Goal: Task Accomplishment & Management: Manage account settings

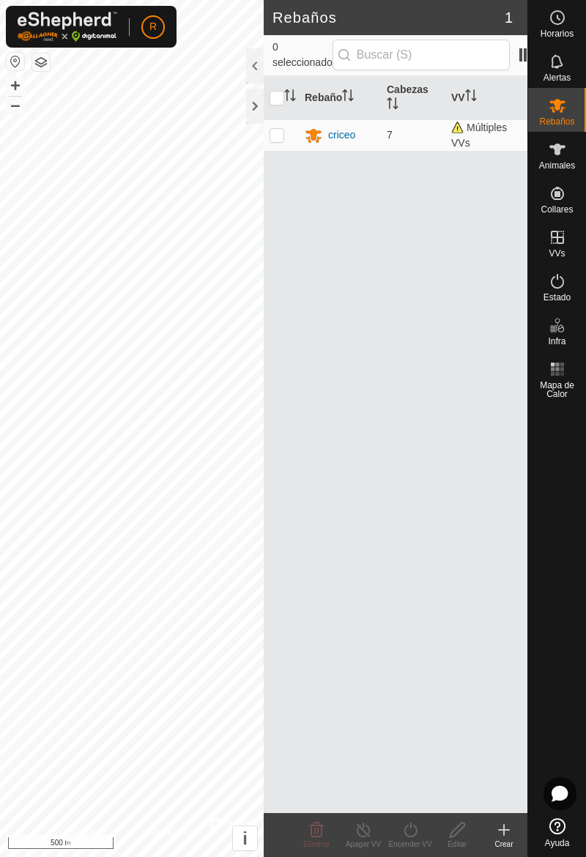
click at [253, 94] on div at bounding box center [255, 106] width 18 height 35
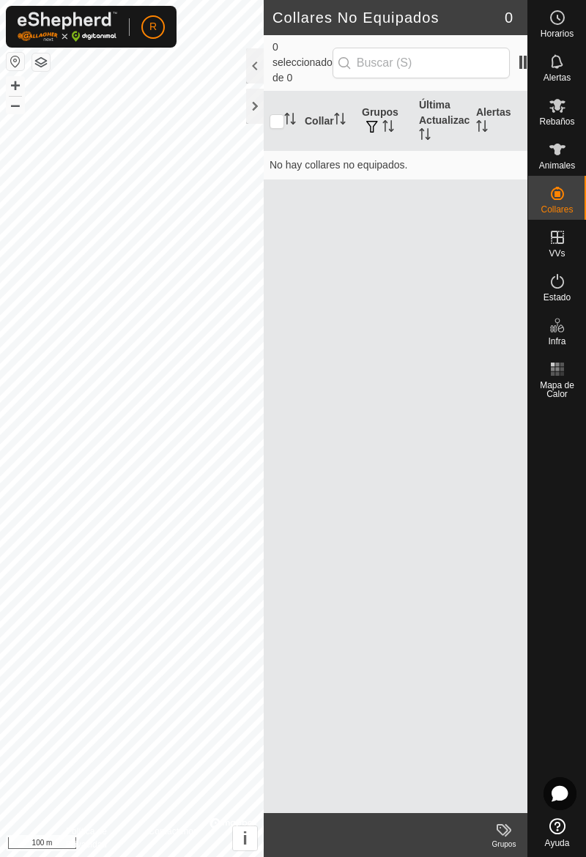
click at [553, 153] on icon at bounding box center [557, 150] width 18 height 18
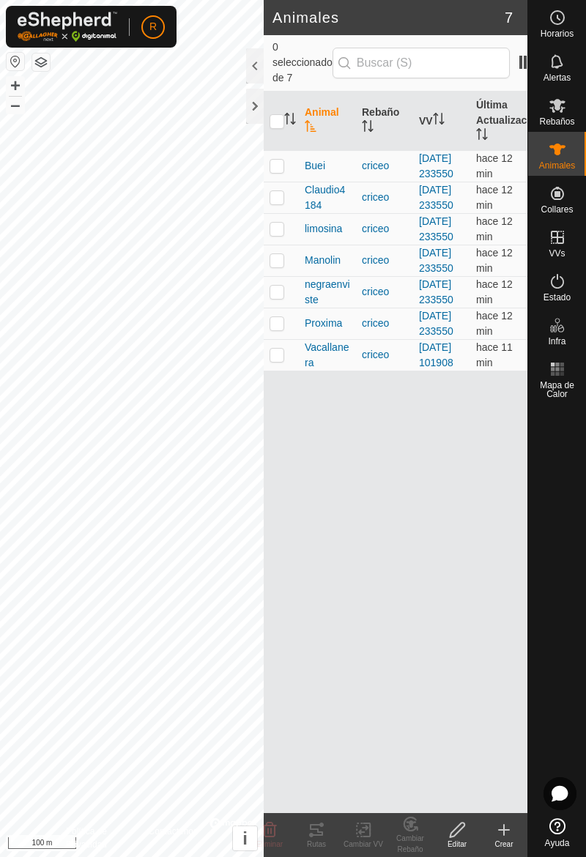
click at [285, 339] on td at bounding box center [281, 323] width 35 height 31
click at [321, 839] on div "Rutas" at bounding box center [316, 843] width 47 height 11
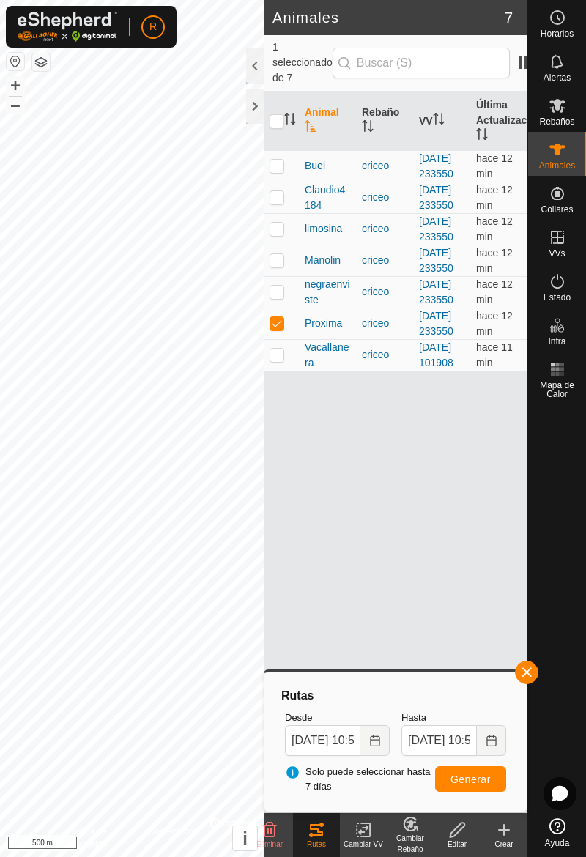
click at [280, 329] on p-checkbox at bounding box center [276, 323] width 15 height 12
checkbox input "false"
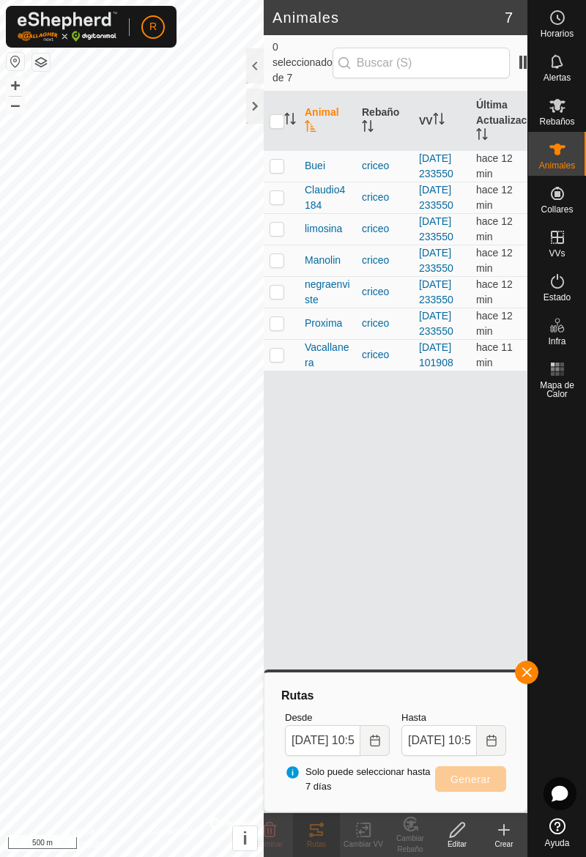
click at [534, 673] on button "button" at bounding box center [526, 671] width 23 height 23
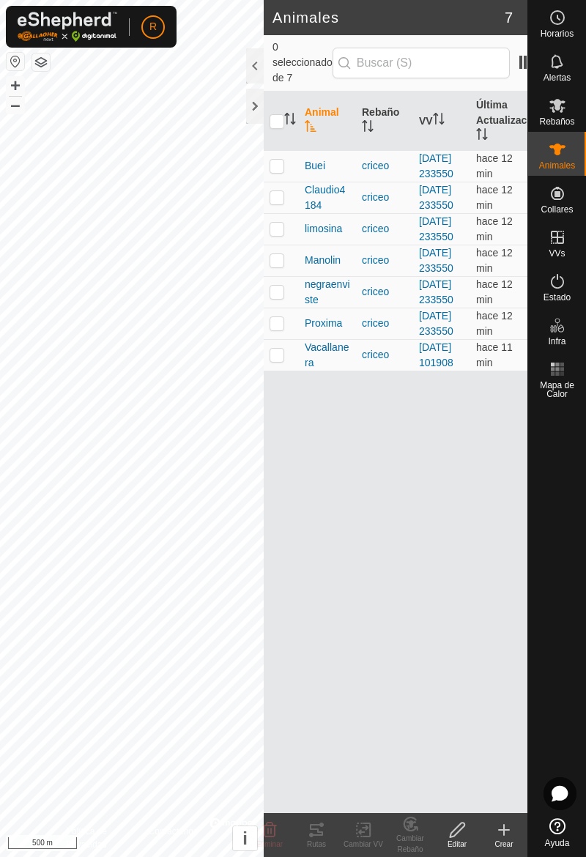
click at [288, 213] on td at bounding box center [281, 197] width 35 height 31
click at [324, 835] on icon at bounding box center [317, 830] width 18 height 18
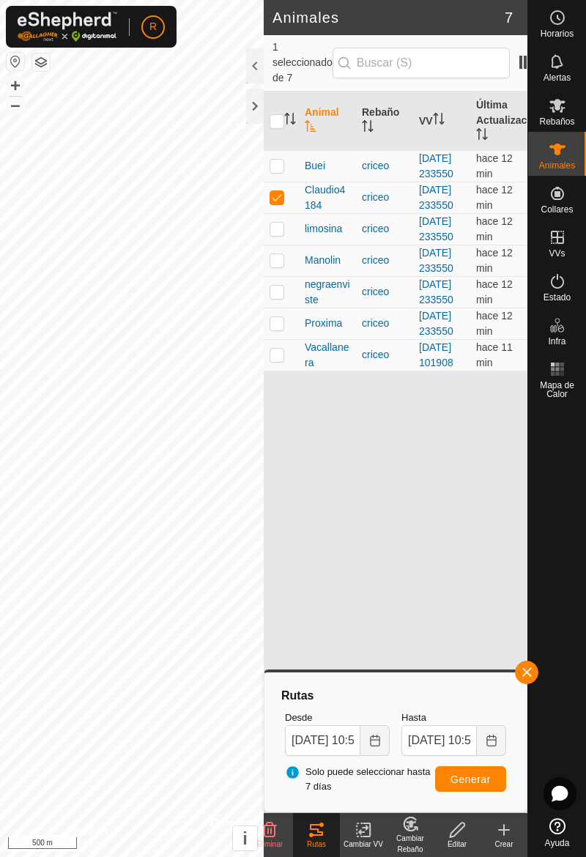
click at [533, 675] on button "button" at bounding box center [526, 671] width 23 height 23
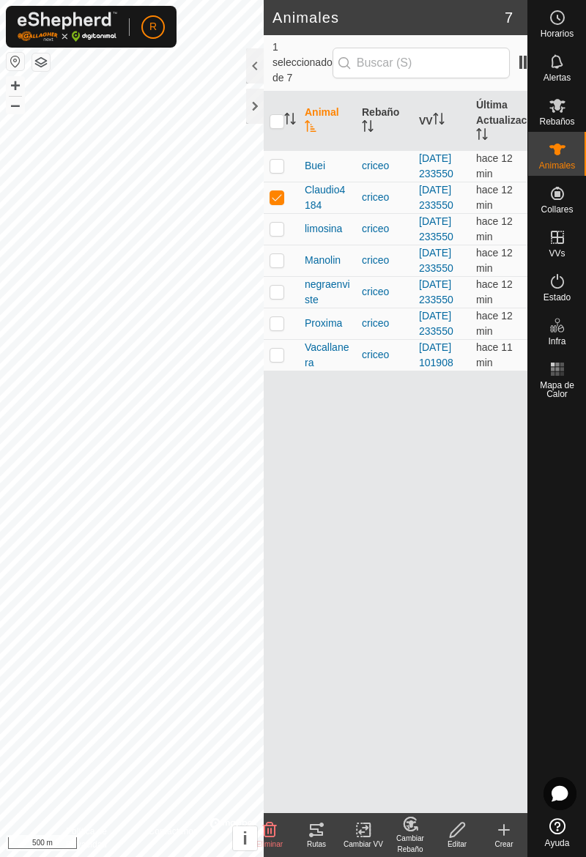
click at [280, 203] on p-checkbox at bounding box center [276, 197] width 15 height 12
checkbox input "false"
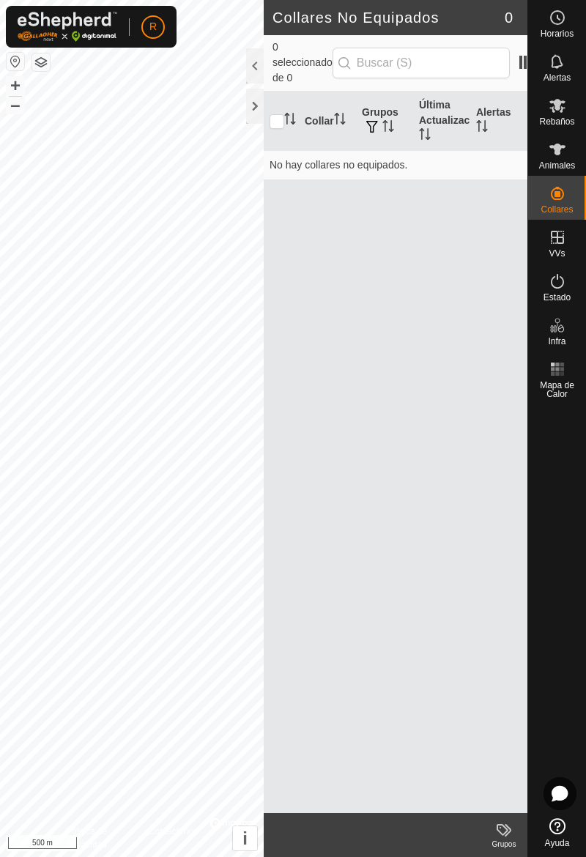
click at [564, 154] on icon at bounding box center [557, 150] width 18 height 18
